Goal: Task Accomplishment & Management: Manage account settings

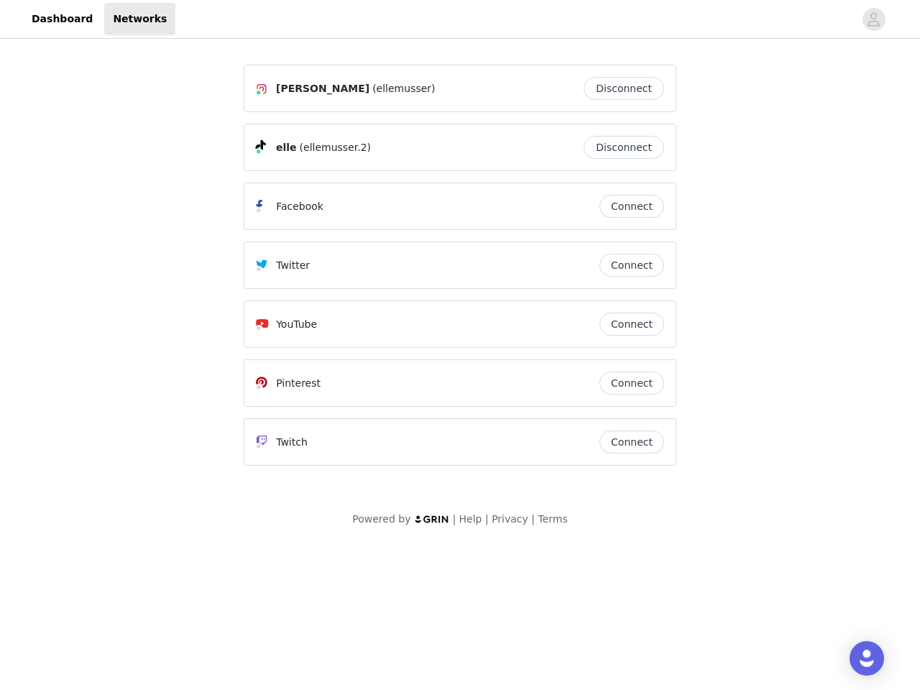
click at [460, 272] on div "Twitter" at bounding box center [427, 265] width 343 height 17
click at [460, 19] on div at bounding box center [514, 19] width 678 height 32
click at [874, 19] on icon "avatar" at bounding box center [874, 19] width 14 height 23
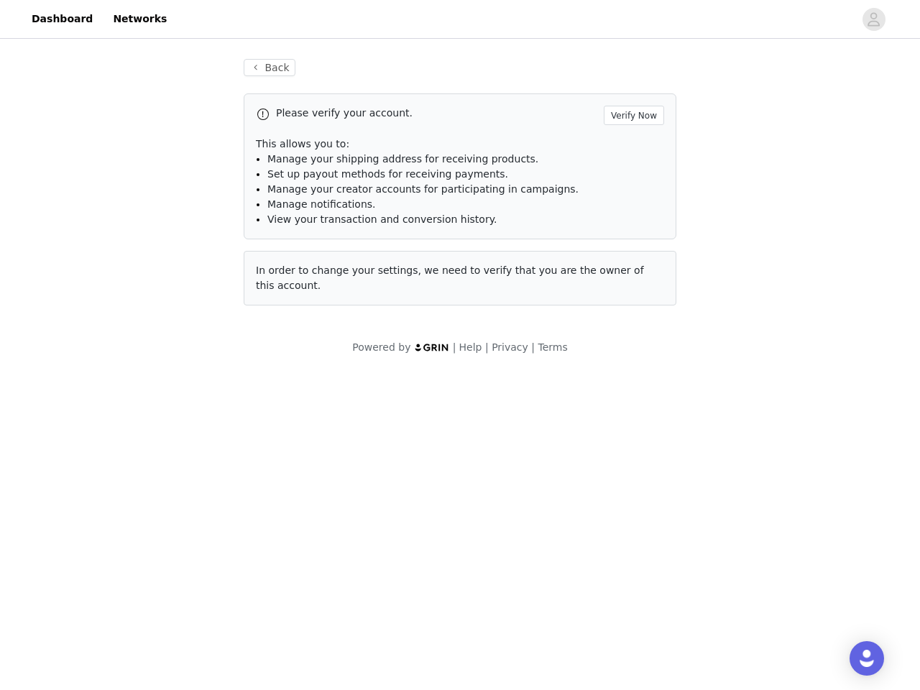
click at [627, 88] on div "Back Please verify your account. Verify Now This allows you to: Manage your shi…" at bounding box center [459, 182] width 467 height 281
click at [627, 147] on p "This allows you to:" at bounding box center [460, 144] width 408 height 15
click at [632, 206] on li "Manage notifications." at bounding box center [465, 204] width 397 height 15
click at [632, 265] on span "In order to change your settings, we need to verify that you are the owner of t…" at bounding box center [450, 277] width 388 height 27
click at [632, 324] on div "Back Please verify your account. Verify Now This allows you to: Manage your shi…" at bounding box center [459, 191] width 467 height 298
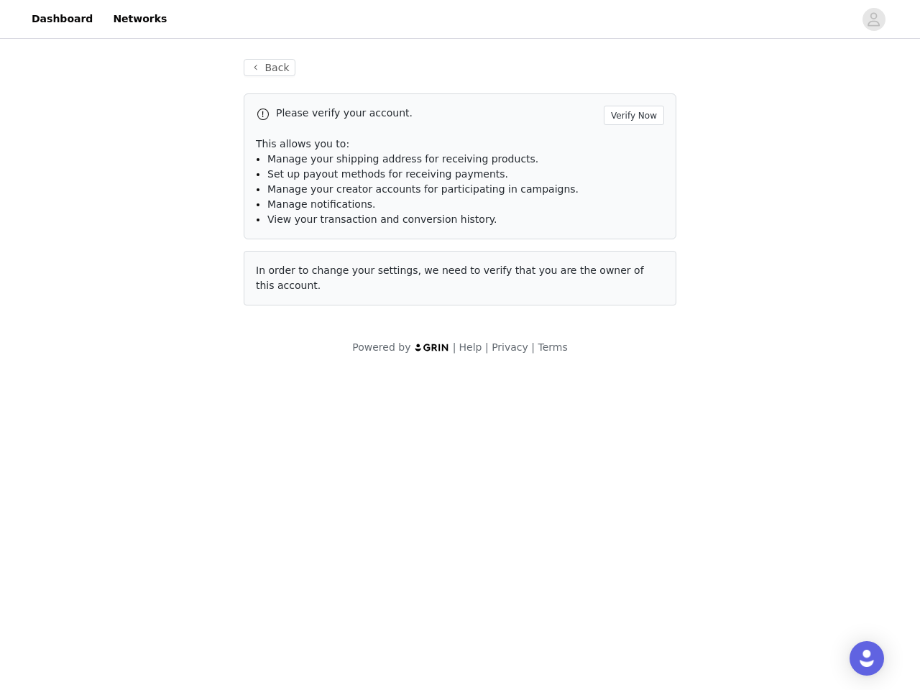
click at [632, 383] on body "Dashboard Networks Back Please verify your account. Verify Now This allows you …" at bounding box center [460, 345] width 920 height 690
click at [632, 442] on body "Dashboard Networks Back Please verify your account. Verify Now This allows you …" at bounding box center [460, 345] width 920 height 690
